Goal: Task Accomplishment & Management: Manage account settings

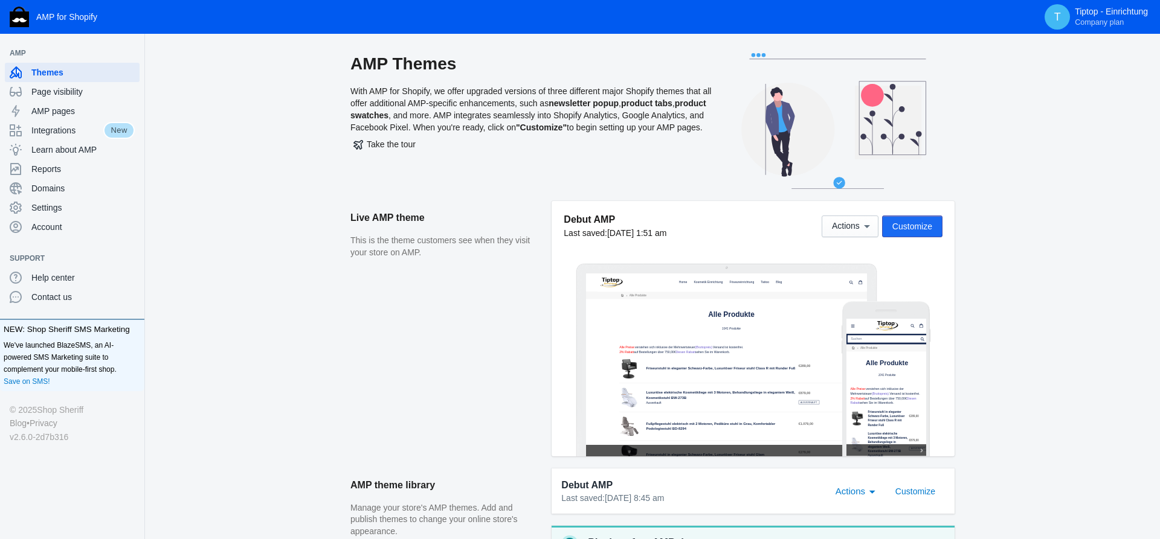
click at [912, 225] on span "Customize" at bounding box center [912, 227] width 40 height 10
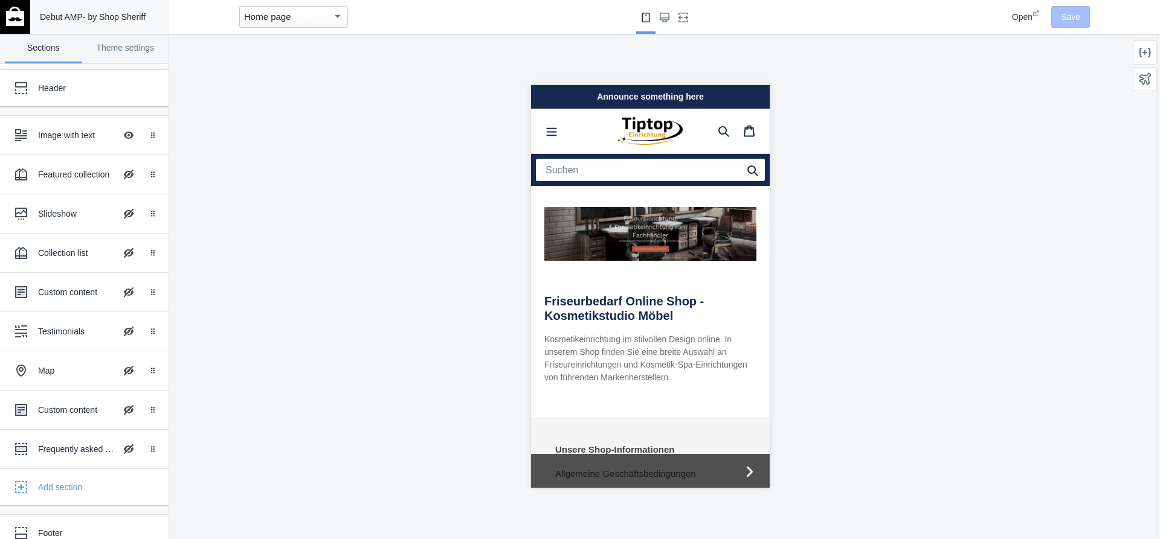
click at [335, 16] on div "button" at bounding box center [338, 15] width 6 height 3
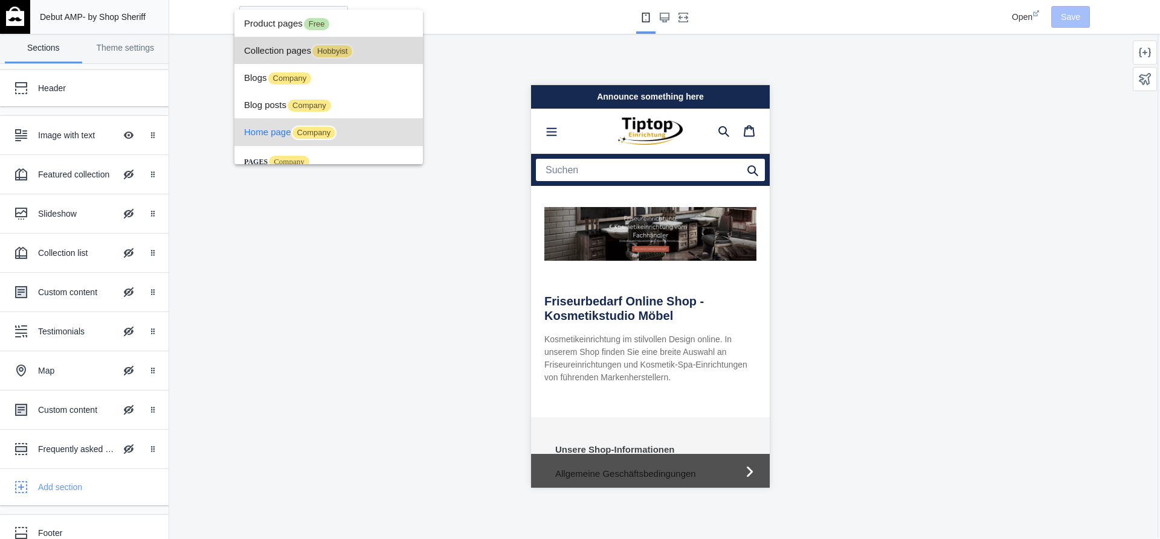
click at [282, 50] on span "Collection pages Hobbyist" at bounding box center [328, 50] width 169 height 27
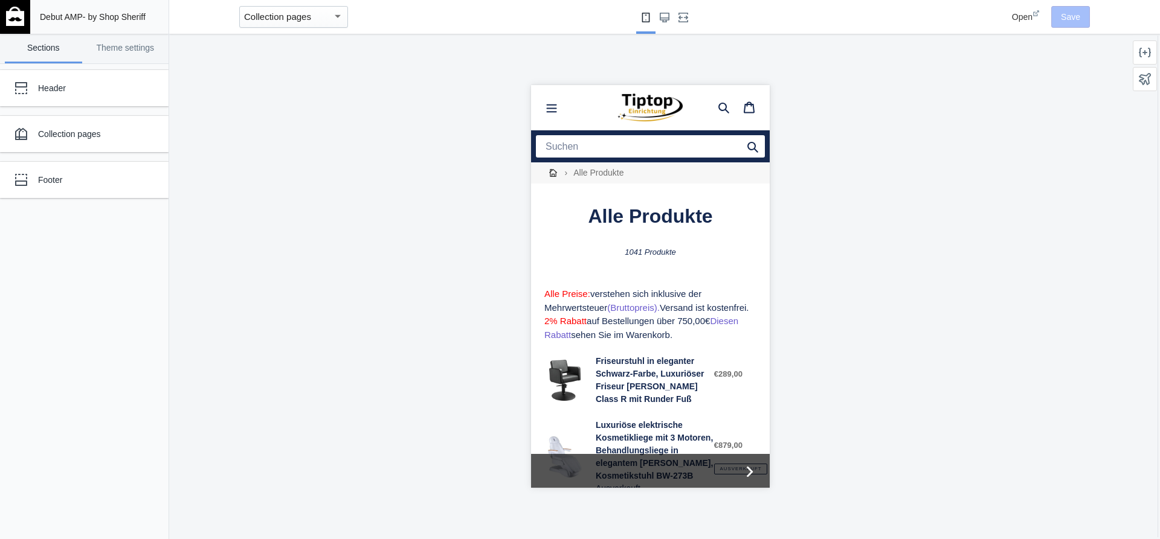
click at [659, 326] on div "Alle Preise: verstehen sich inklusive der Mehrwertsteuer (Bruttopreis). Versand…" at bounding box center [650, 315] width 212 height 54
click at [87, 138] on div "Collection pages" at bounding box center [90, 134] width 104 height 12
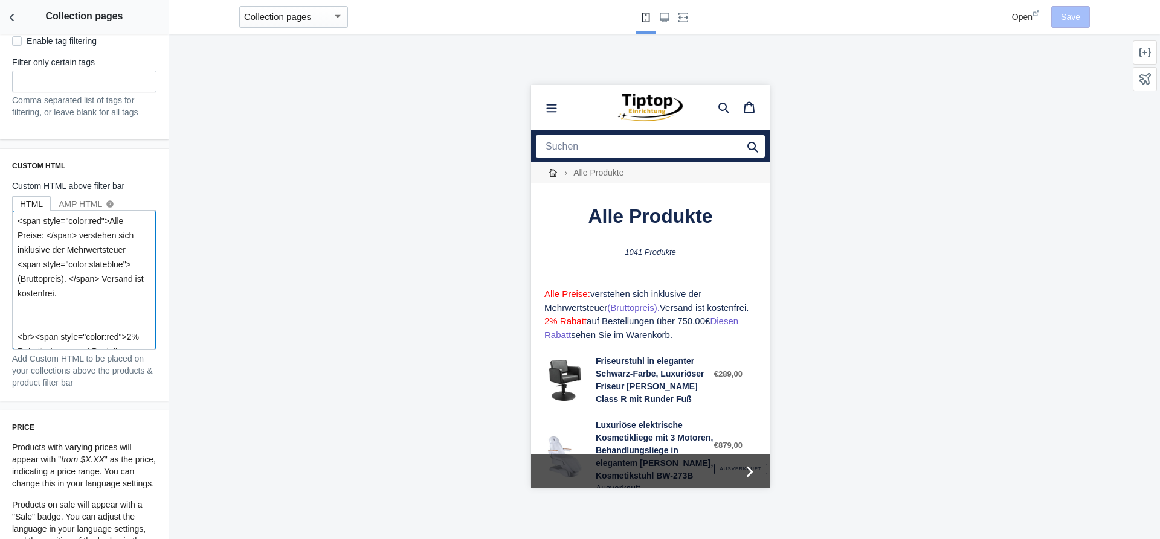
drag, startPoint x: 66, startPoint y: 355, endPoint x: 13, endPoint y: 207, distance: 156.9
click at [13, 211] on textarea "<span style="color:red">Alle Preise: </span> verstehen sich inklusive der Mehrw…" at bounding box center [84, 280] width 143 height 139
click at [90, 302] on textarea "<span style="color:red">Alle Preise: </span> verstehen sich inklusive der Mehrw…" at bounding box center [84, 280] width 143 height 139
paste textarea "</br> <br><span style="color:red">2% Rabatt </span> auf Bestellungen &#xFC;ber …"
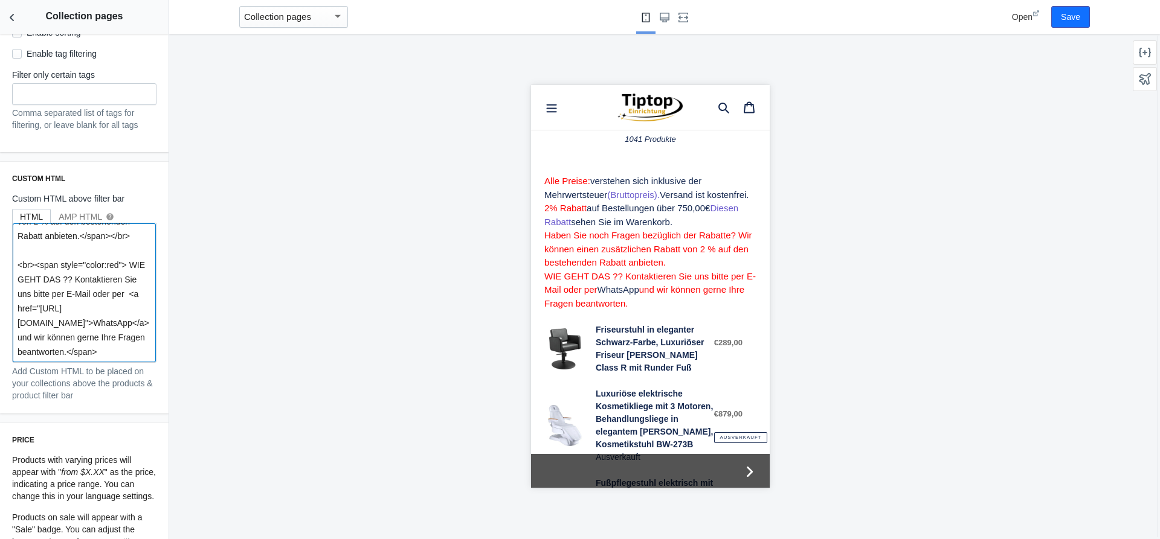
scroll to position [123, 0]
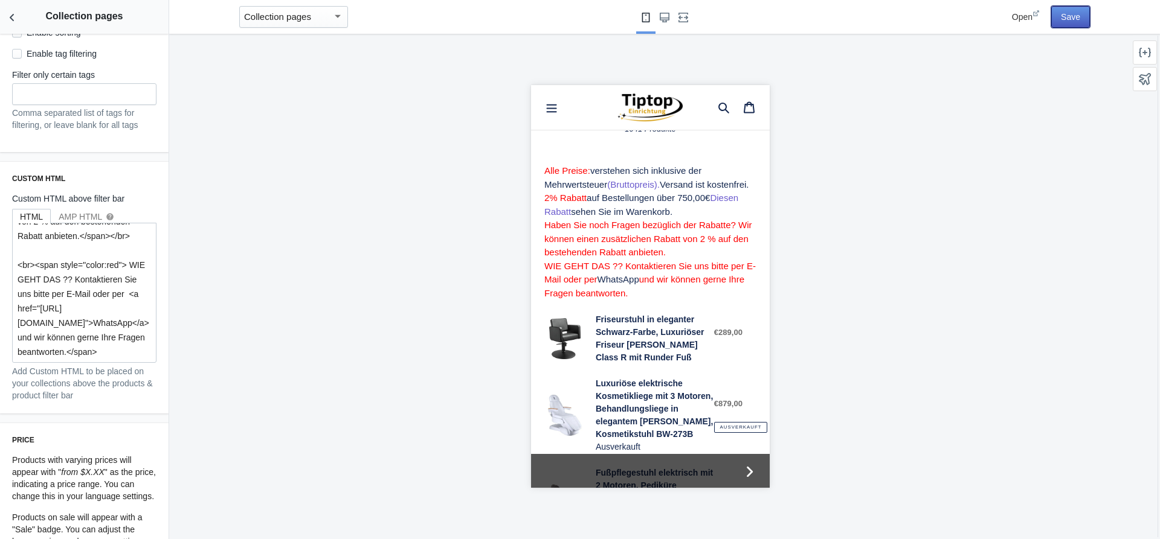
click at [1066, 19] on button "Save" at bounding box center [1070, 17] width 39 height 22
click at [101, 309] on textarea "<span style="color:red">Alle Preise: </span> verstehen sich inklusive der Mehrw…" at bounding box center [84, 293] width 143 height 139
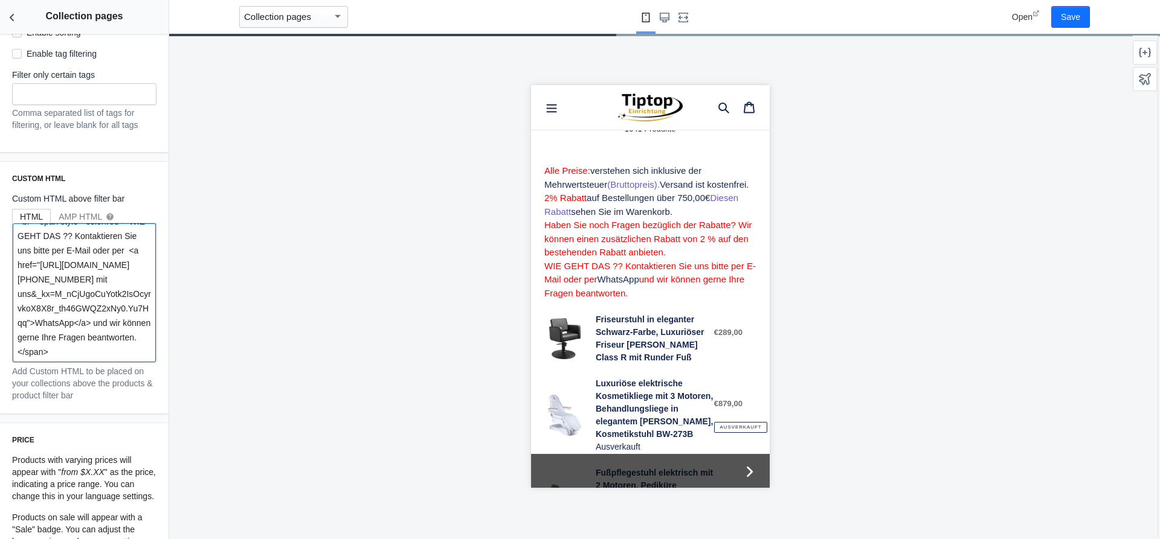
scroll to position [952, 0]
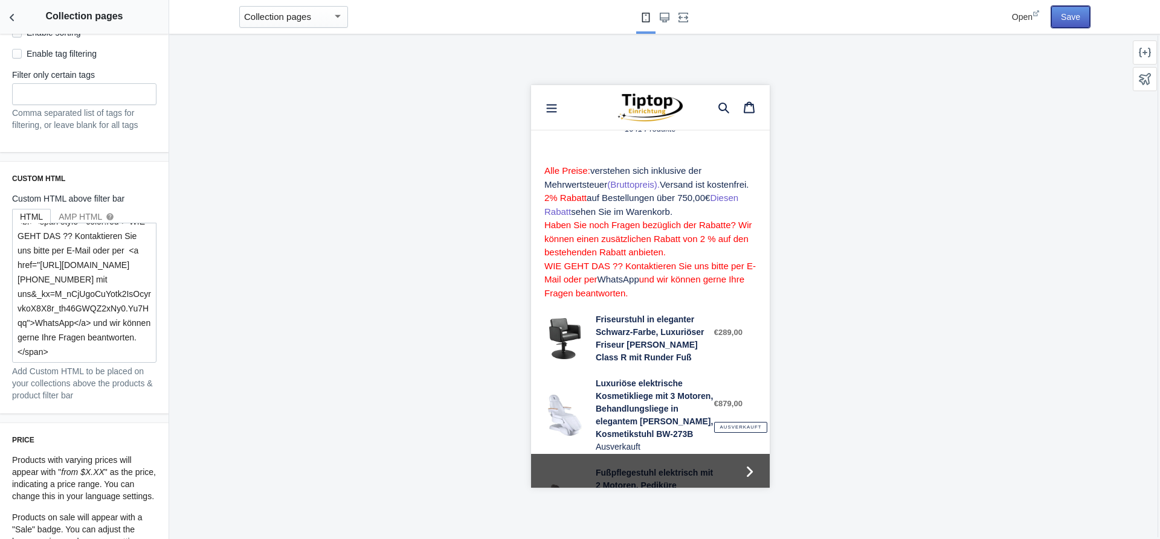
click at [1075, 18] on button "Save" at bounding box center [1070, 17] width 39 height 22
click at [89, 304] on textarea "<span style="color:red">Alle Preise: </span> verstehen sich inklusive der Mehrw…" at bounding box center [84, 293] width 143 height 139
paste textarea
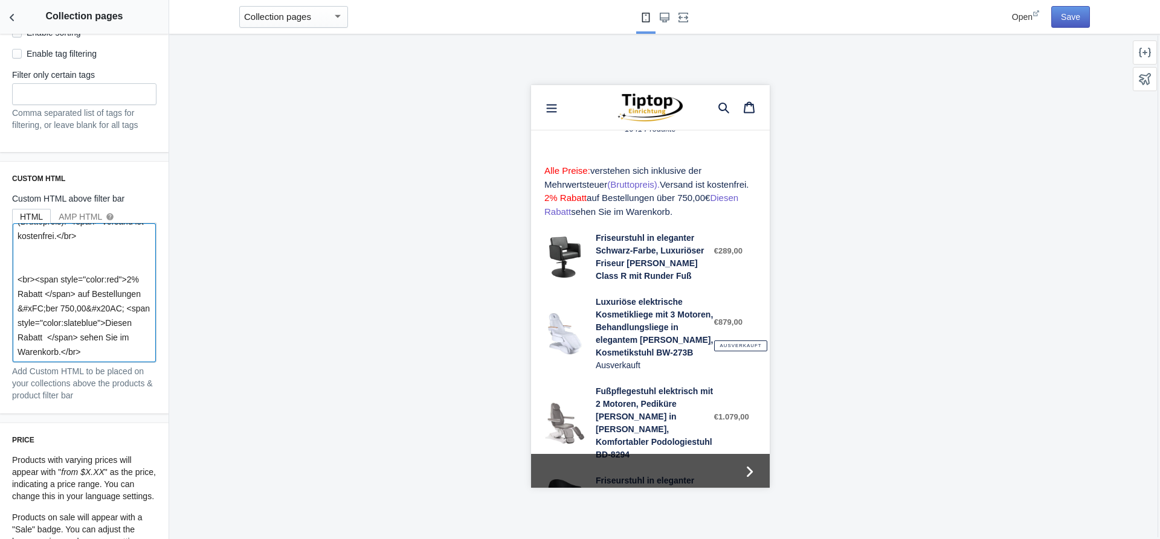
type textarea "<span style="color:red">Alle Preise: </span> verstehen sich inklusive der Mehrw…"
click at [1075, 19] on button "Save" at bounding box center [1070, 17] width 39 height 22
